Goal: Task Accomplishment & Management: Manage account settings

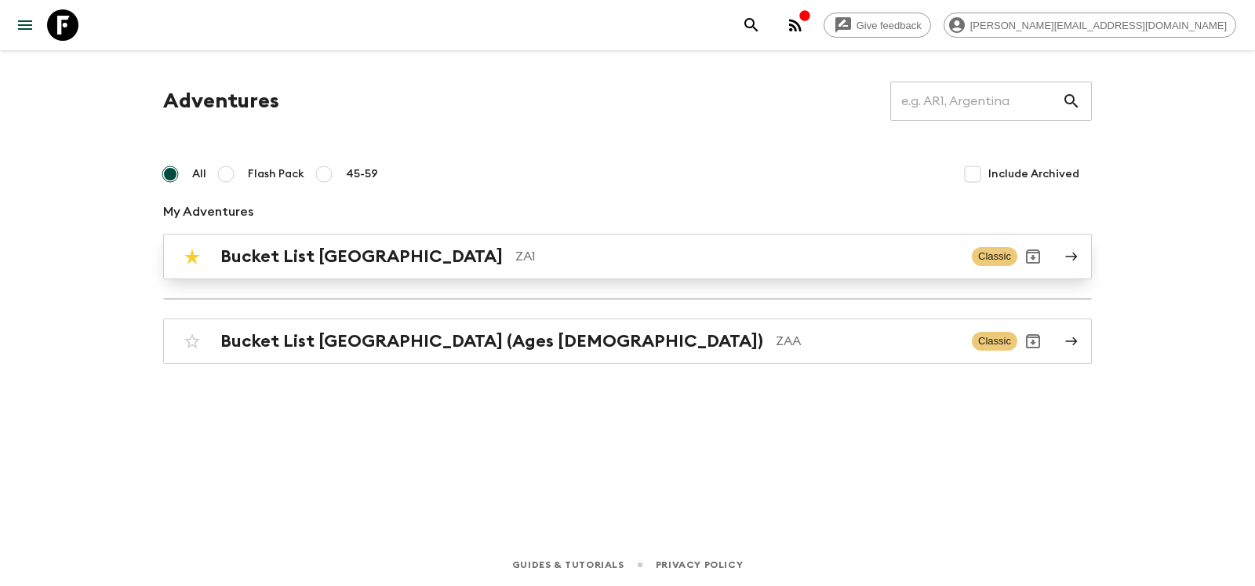
click at [285, 253] on h2 "Bucket List [GEOGRAPHIC_DATA]" at bounding box center [361, 256] width 282 height 20
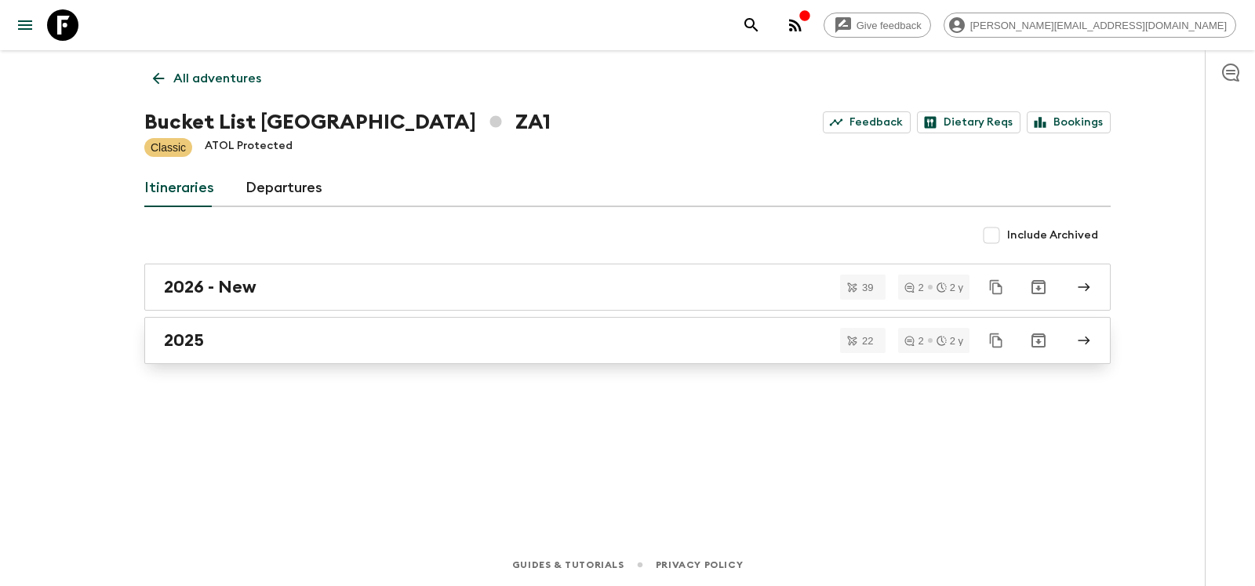
click at [172, 333] on h2 "2025" at bounding box center [184, 340] width 40 height 20
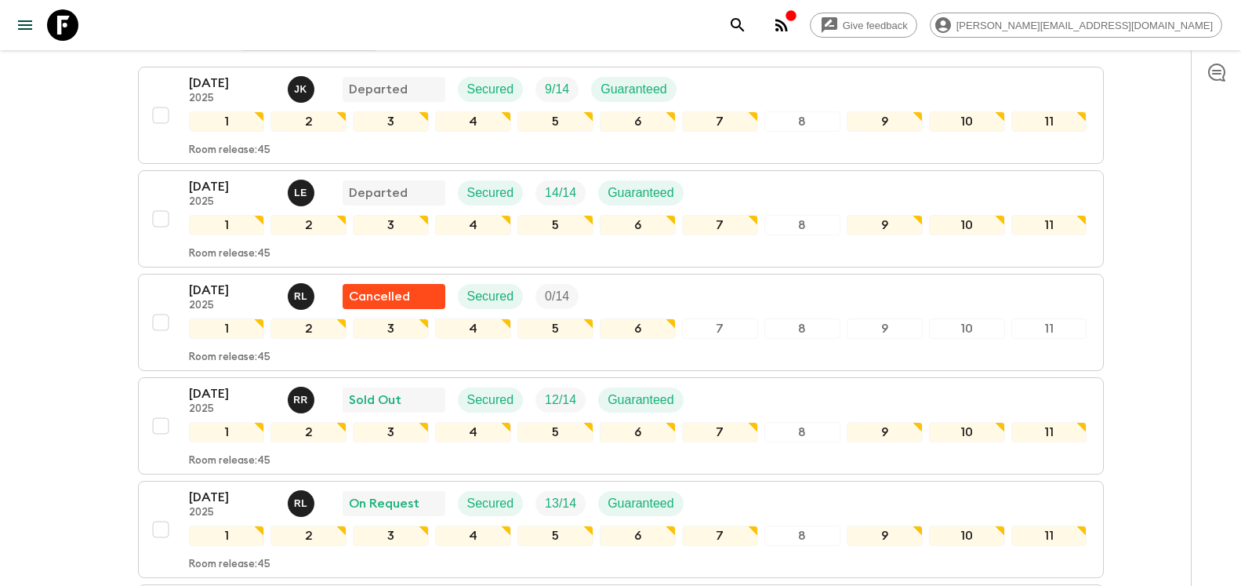
scroll to position [431, 0]
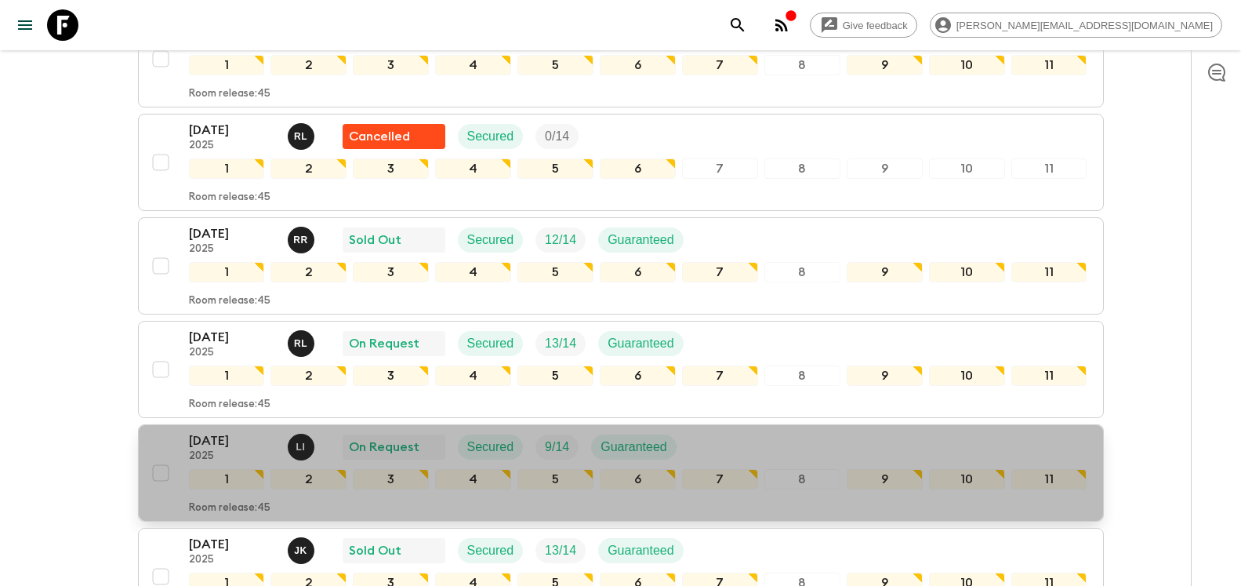
click at [197, 431] on p "[DATE]" at bounding box center [232, 440] width 86 height 19
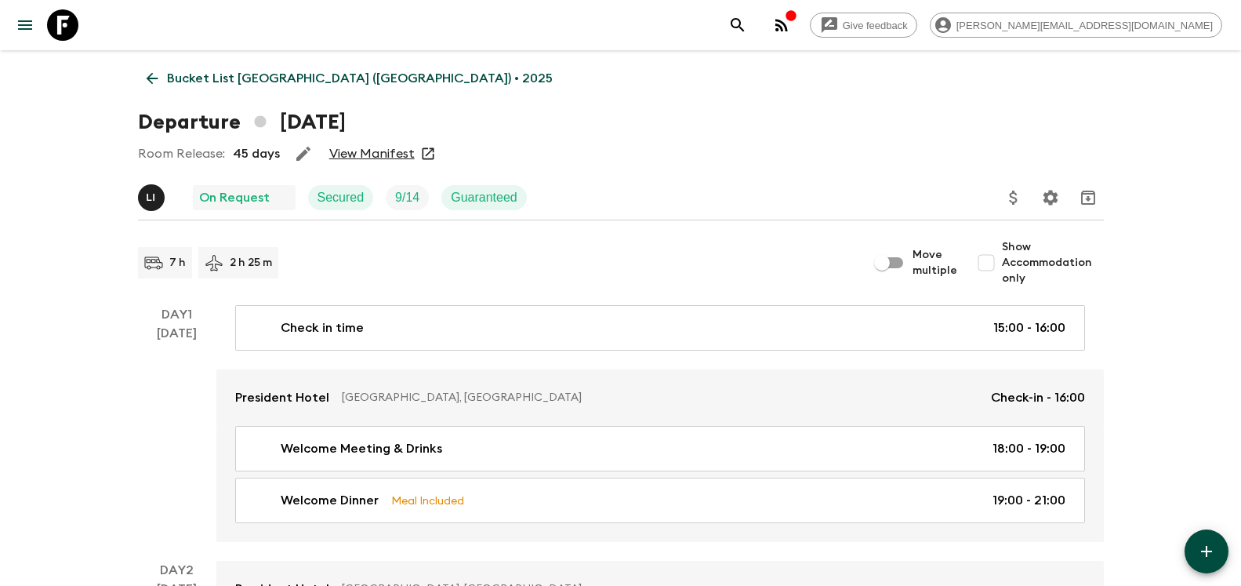
click at [381, 153] on link "View Manifest" at bounding box center [371, 154] width 85 height 16
